Goal: Task Accomplishment & Management: Manage account settings

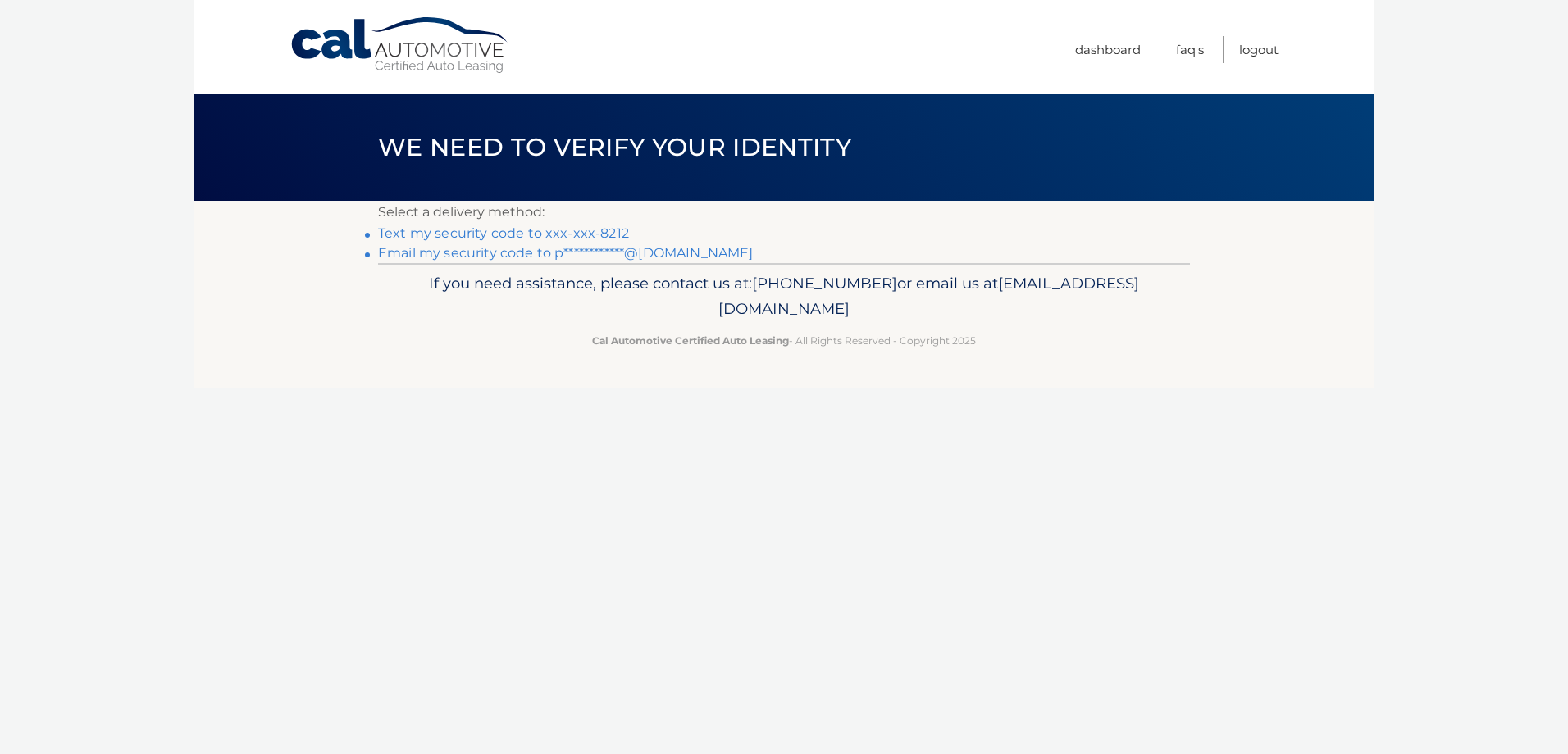
click at [592, 231] on link "Text my security code to xxx-xxx-8212" at bounding box center [503, 233] width 251 height 16
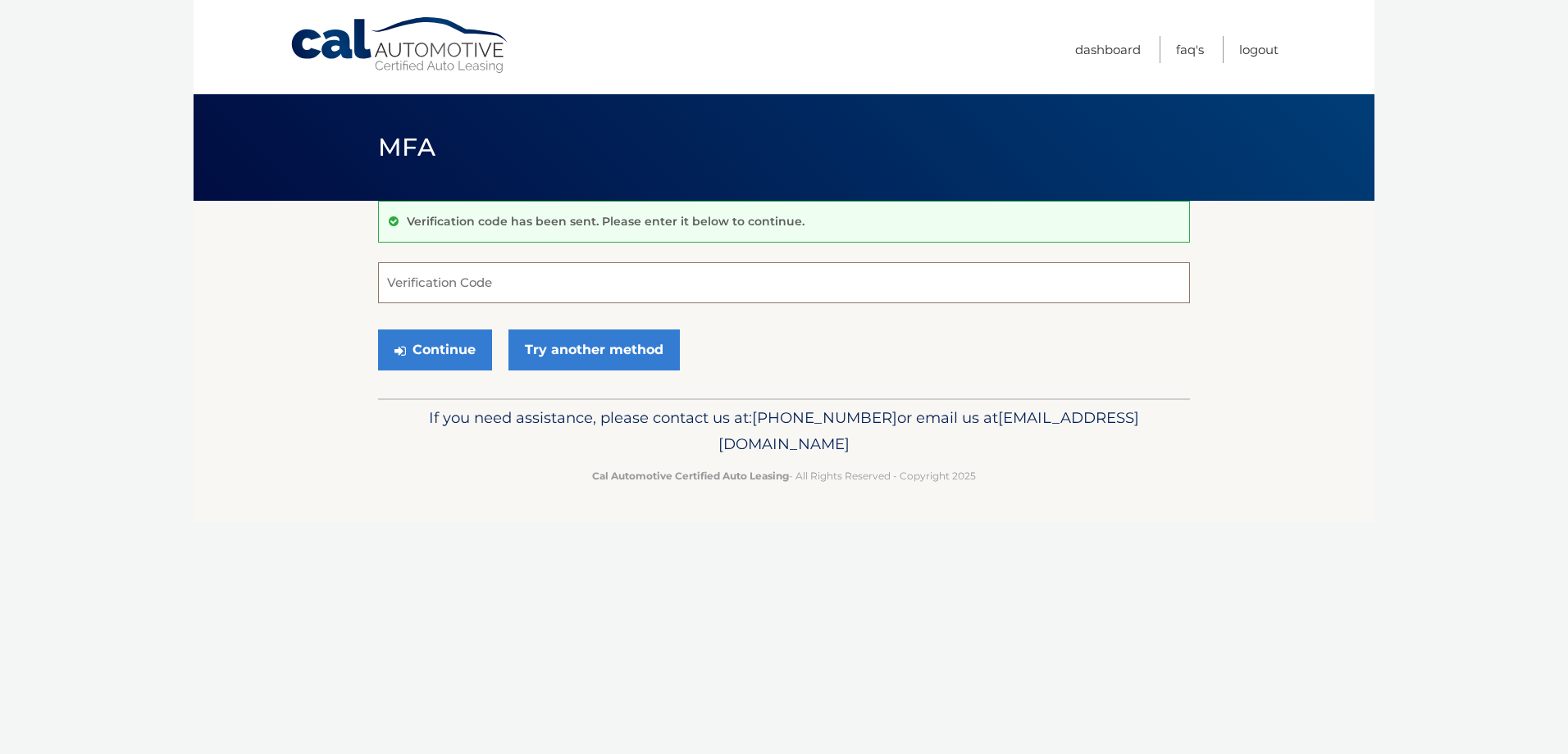
click at [520, 282] on input "Verification Code" at bounding box center [784, 283] width 812 height 41
type input "454389"
click at [427, 354] on button "Continue" at bounding box center [436, 350] width 114 height 41
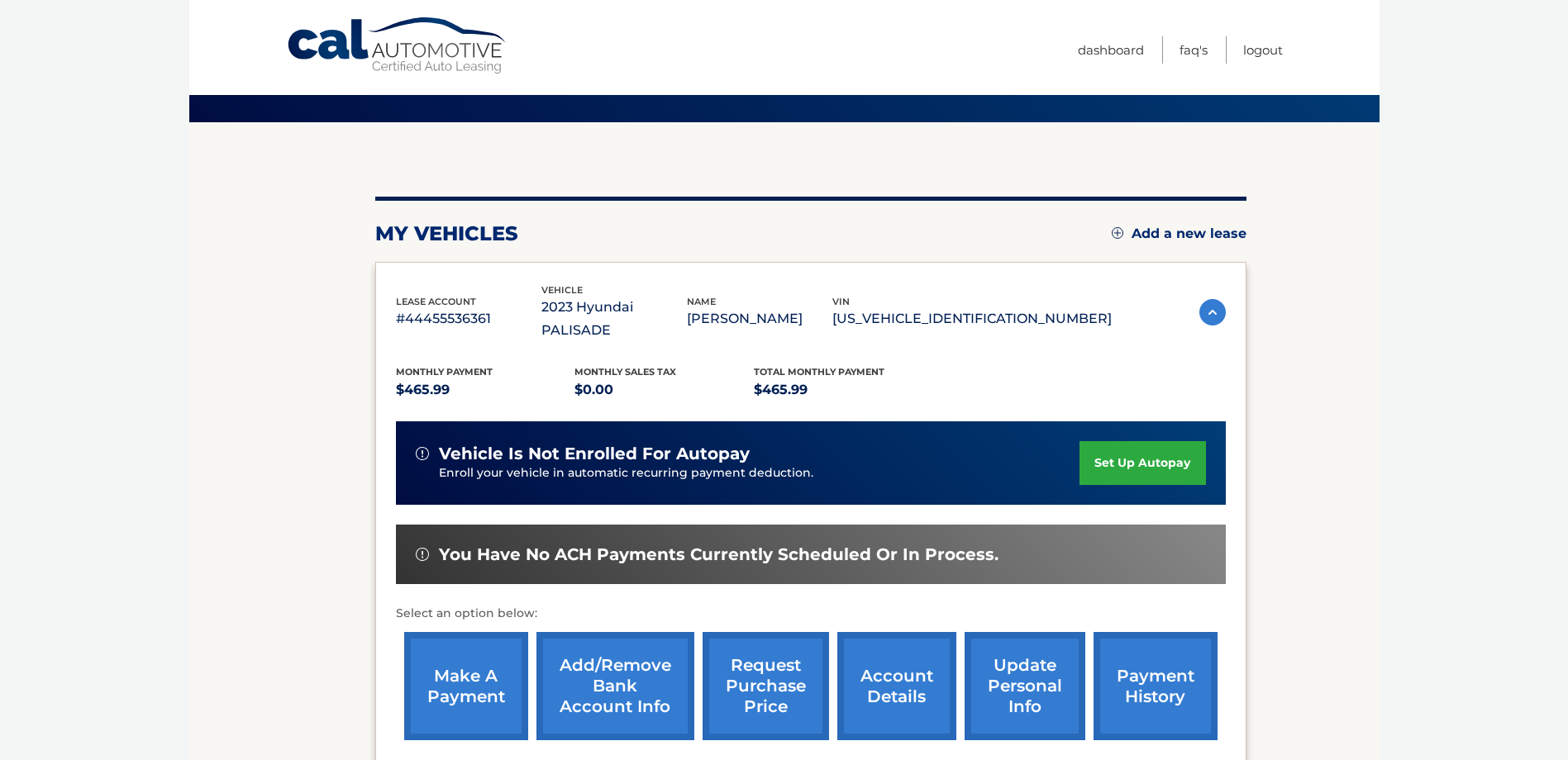
scroll to position [82, 0]
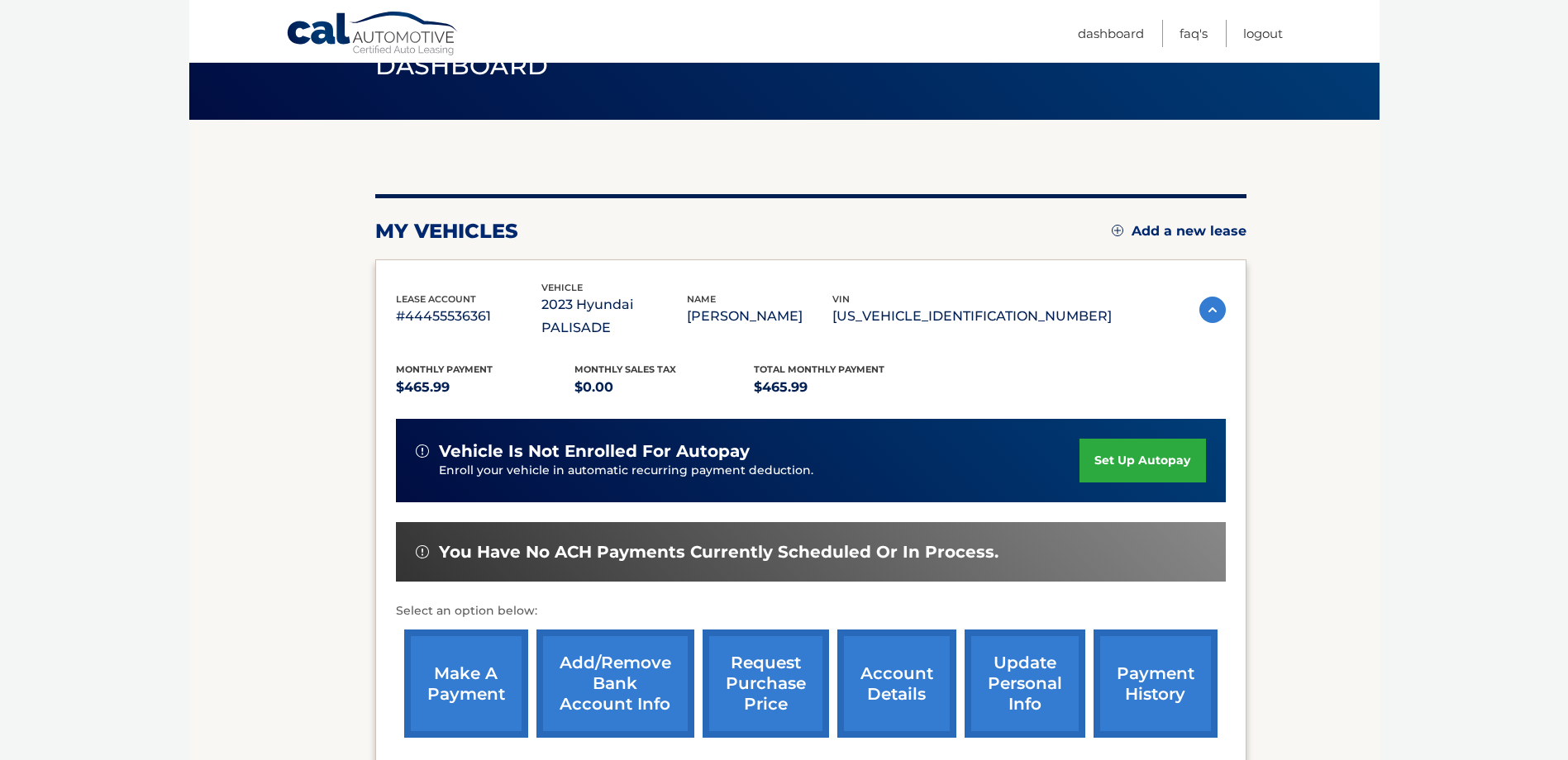
click at [431, 643] on link "make a payment" at bounding box center [466, 684] width 124 height 108
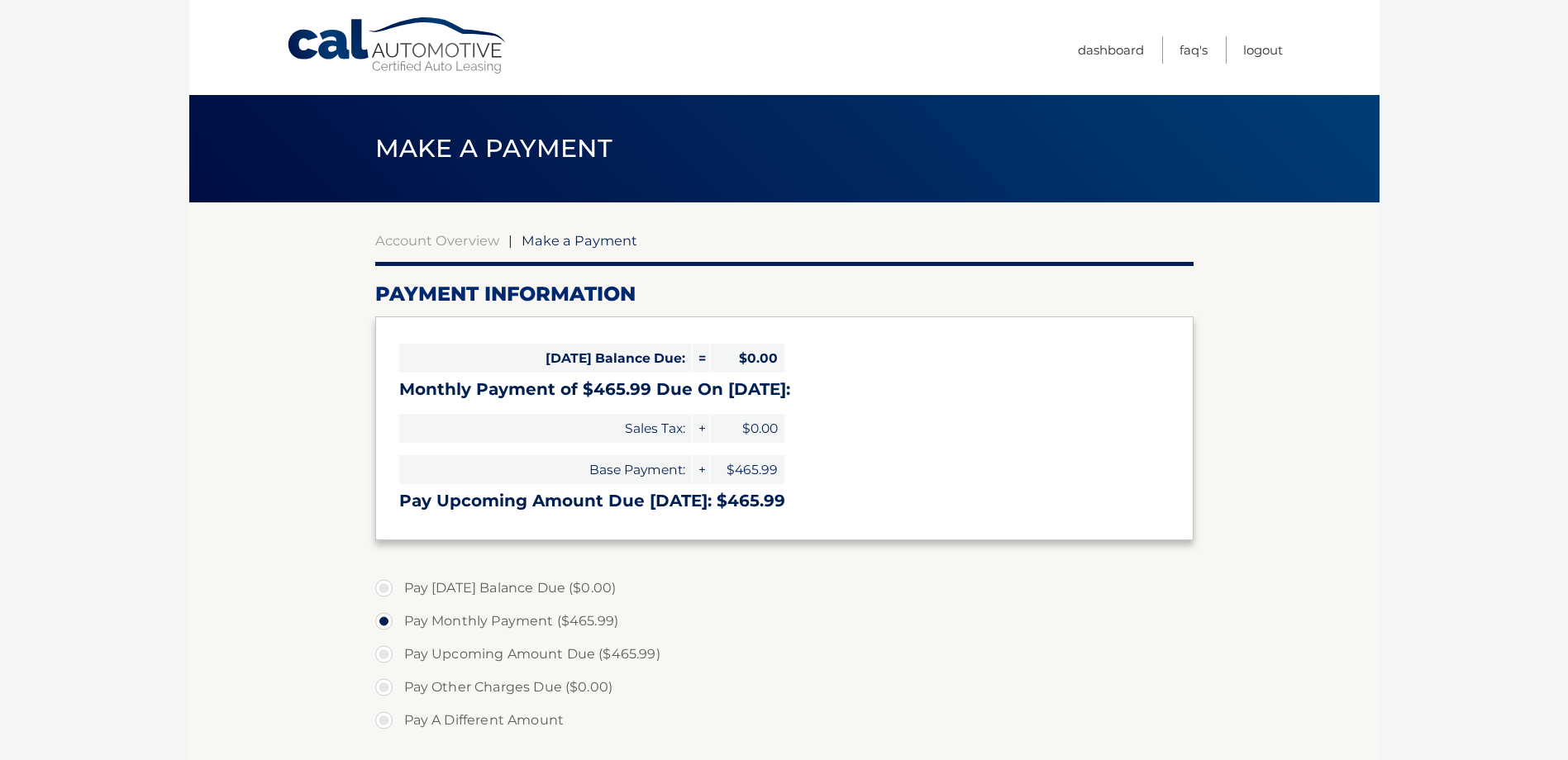
select select "Nzc3MGVkYTgtNDZjNi00NjMwLTg3ZGQtYjQyNTUxOThhYmU5"
click at [1261, 50] on link "Logout" at bounding box center [1264, 51] width 40 height 28
